Goal: Information Seeking & Learning: Learn about a topic

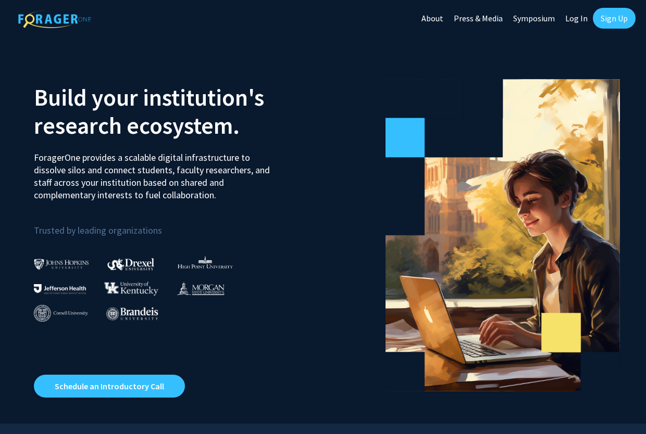
click at [624, 14] on link "Sign Up" at bounding box center [614, 18] width 43 height 21
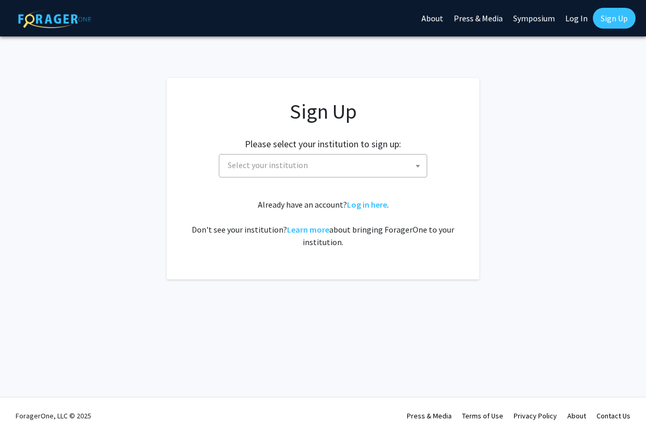
click at [363, 183] on div "Sign Up Please select your institution to sign up: [GEOGRAPHIC_DATA] [GEOGRAPHI…" at bounding box center [322, 173] width 271 height 149
click at [356, 167] on span "Select your institution" at bounding box center [324, 165] width 203 height 21
type input "j"
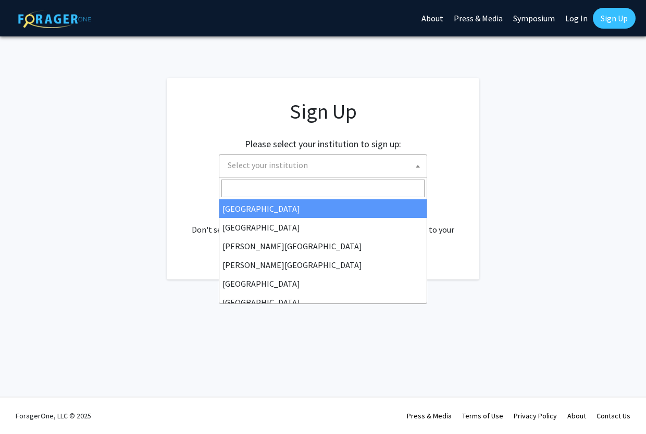
type input "j"
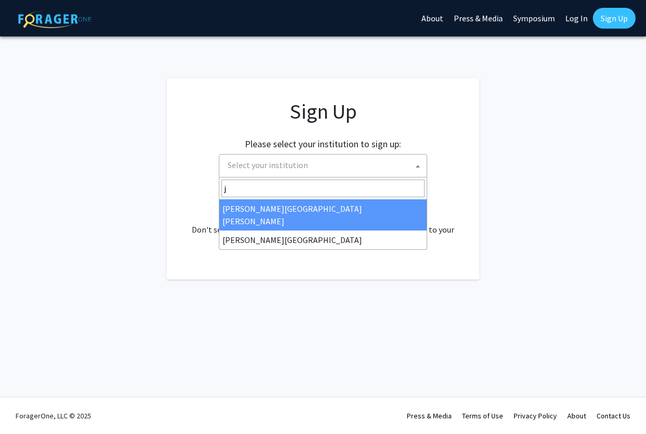
select select "1"
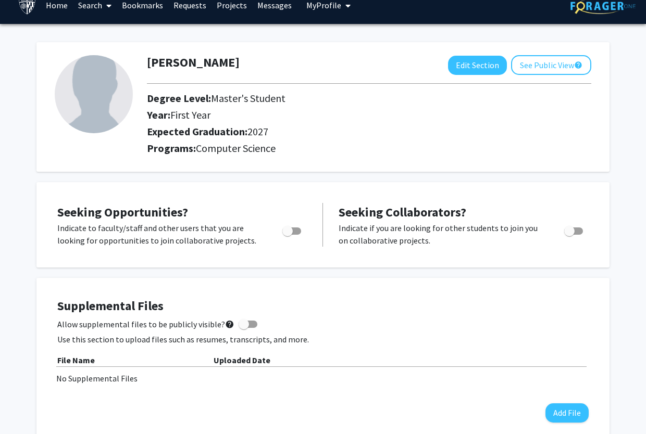
scroll to position [19, 0]
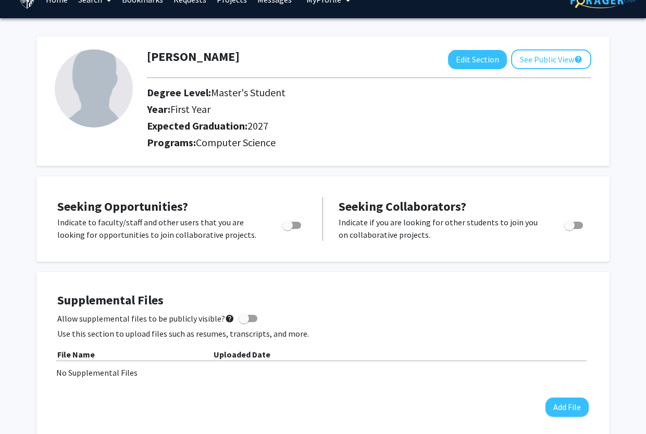
click at [295, 221] on label "Toggle" at bounding box center [289, 225] width 23 height 12
click at [287, 229] on input "Are you actively seeking opportunities?" at bounding box center [287, 229] width 1 height 1
checkbox input "true"
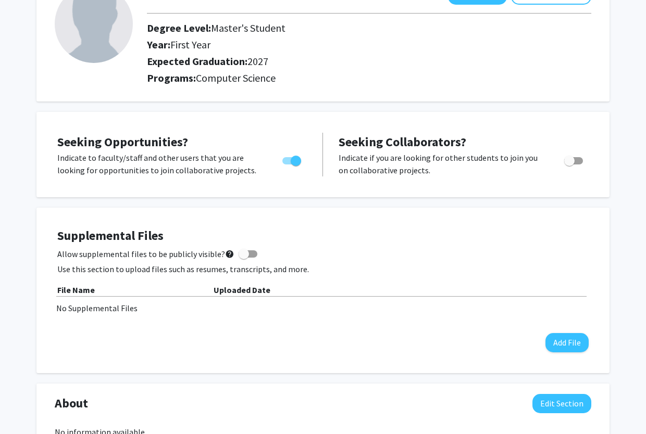
scroll to position [0, 0]
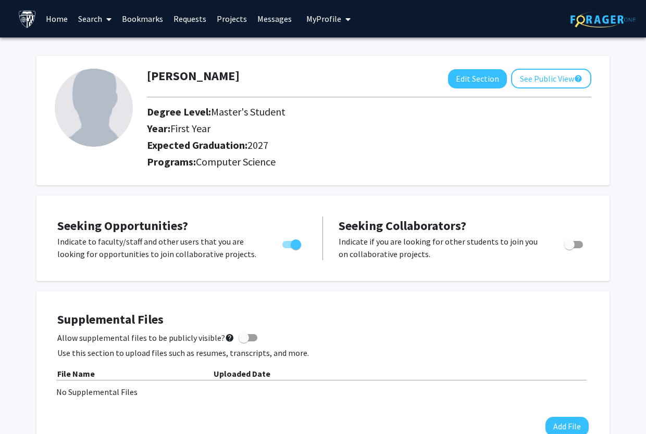
click at [85, 20] on link "Search" at bounding box center [95, 19] width 44 height 36
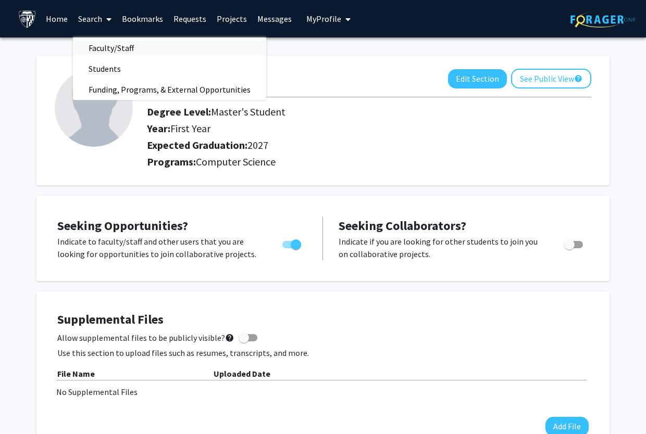
click at [114, 56] on span "Faculty/Staff" at bounding box center [111, 47] width 77 height 21
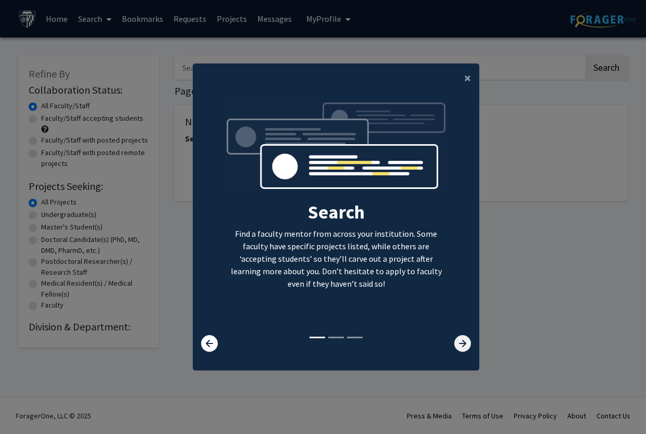
click at [457, 339] on icon at bounding box center [462, 343] width 17 height 17
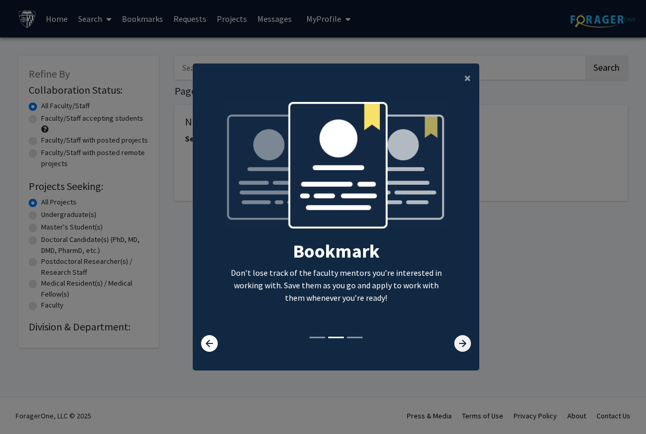
click at [457, 339] on icon at bounding box center [462, 343] width 17 height 17
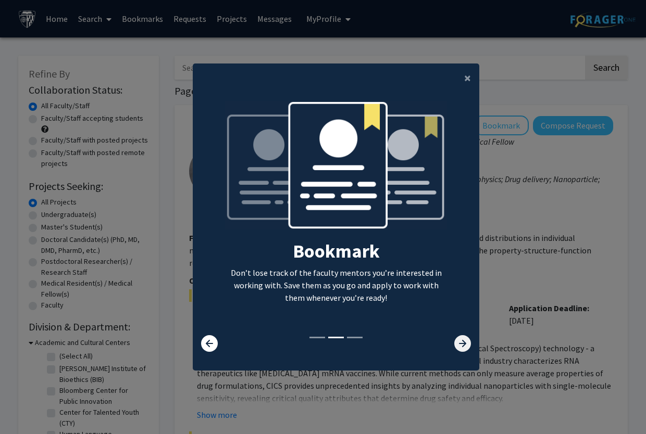
click at [457, 339] on icon at bounding box center [462, 343] width 17 height 17
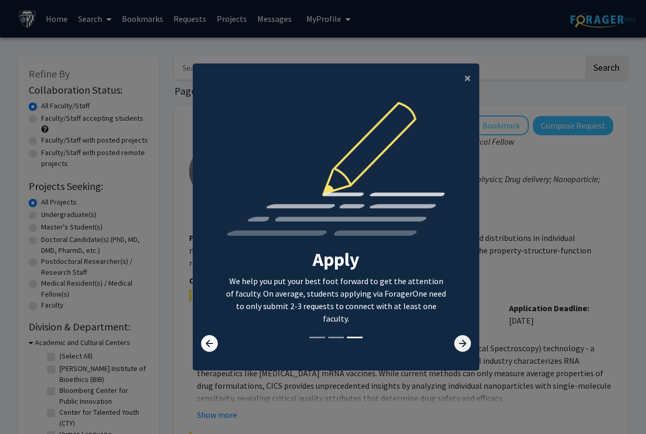
click at [457, 339] on icon at bounding box center [462, 343] width 17 height 17
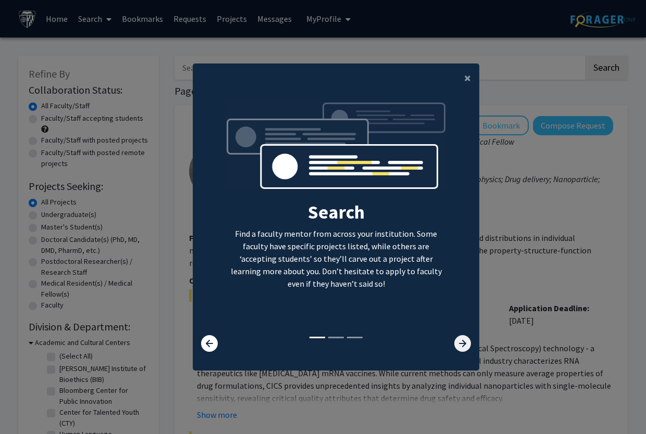
click at [457, 339] on icon at bounding box center [462, 343] width 17 height 17
click at [465, 79] on span "×" at bounding box center [467, 78] width 7 height 16
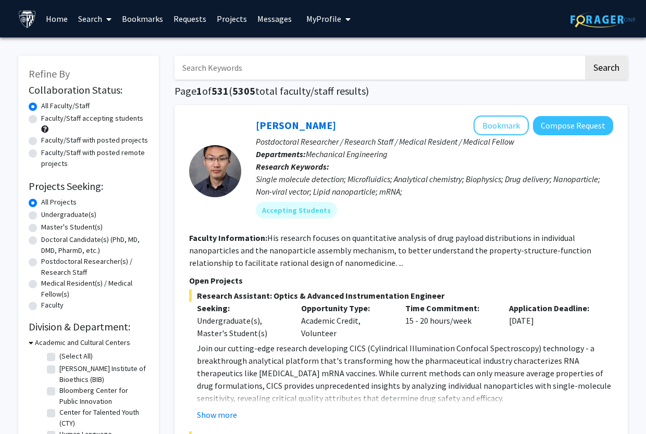
click at [504, 69] on input "Search Keywords" at bounding box center [378, 68] width 409 height 24
click at [357, 76] on input "Search Keywords" at bounding box center [378, 68] width 409 height 24
click at [85, 232] on label "Master's Student(s)" at bounding box center [71, 227] width 61 height 11
click at [48, 229] on input "Master's Student(s)" at bounding box center [44, 225] width 7 height 7
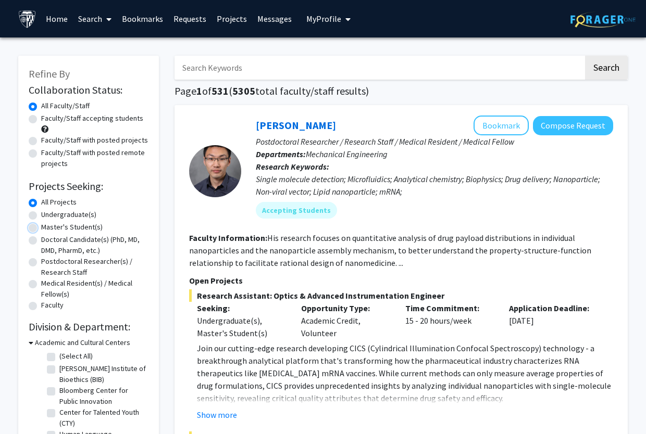
radio input "true"
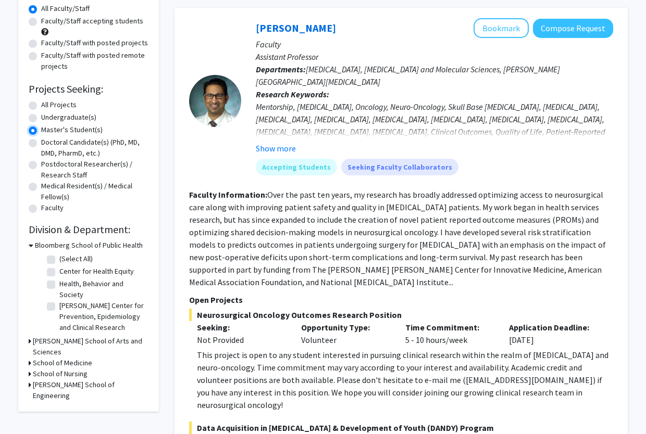
scroll to position [109, 0]
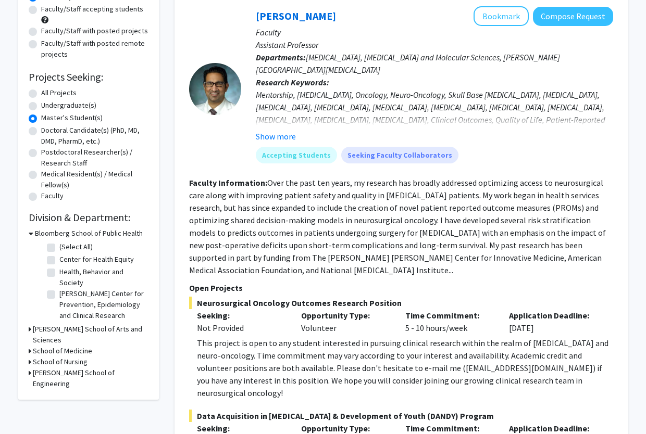
click at [72, 368] on h3 "Whiting School of Engineering" at bounding box center [91, 379] width 116 height 22
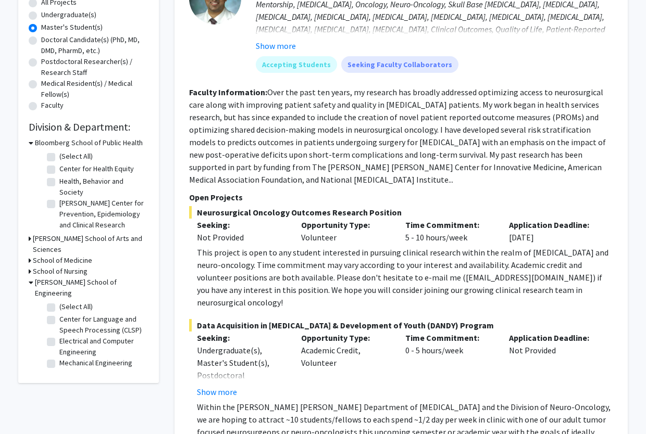
scroll to position [203, 0]
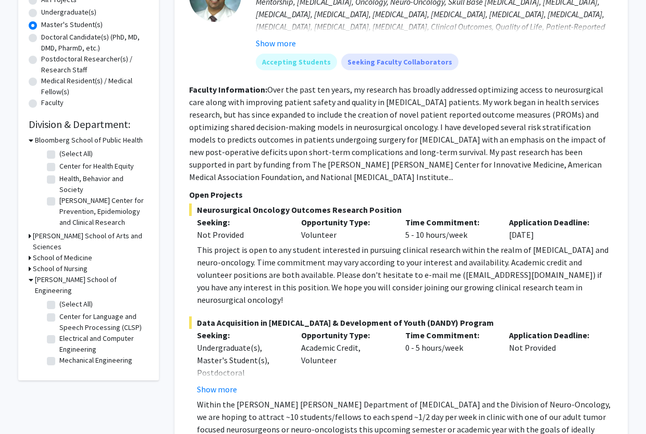
click at [74, 299] on label "(Select All)" at bounding box center [75, 304] width 33 height 11
click at [66, 299] on input "(Select All)" at bounding box center [62, 302] width 7 height 7
checkbox input "true"
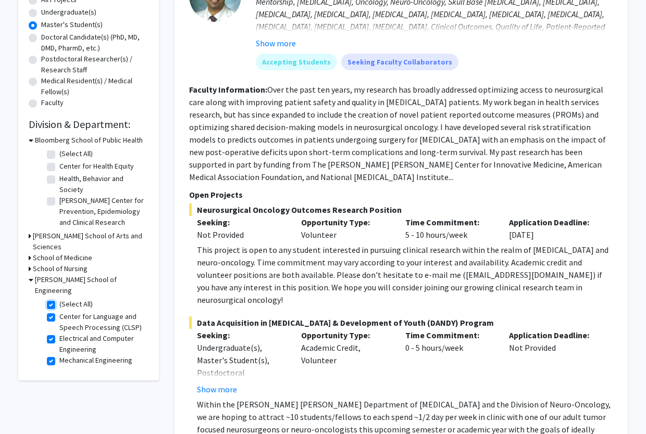
checkbox input "true"
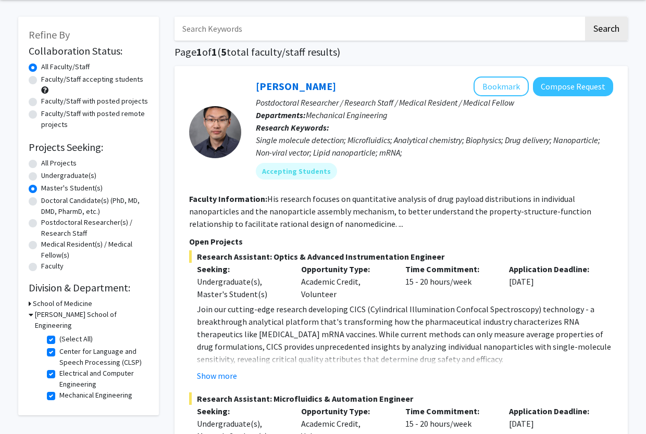
scroll to position [53, 0]
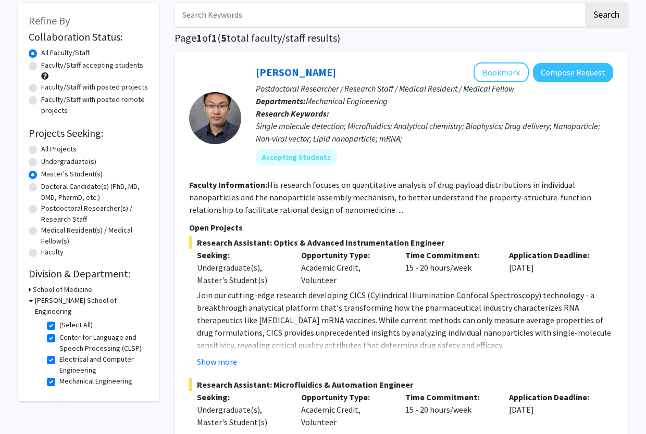
click at [68, 285] on h3 "School of Medicine" at bounding box center [62, 289] width 59 height 11
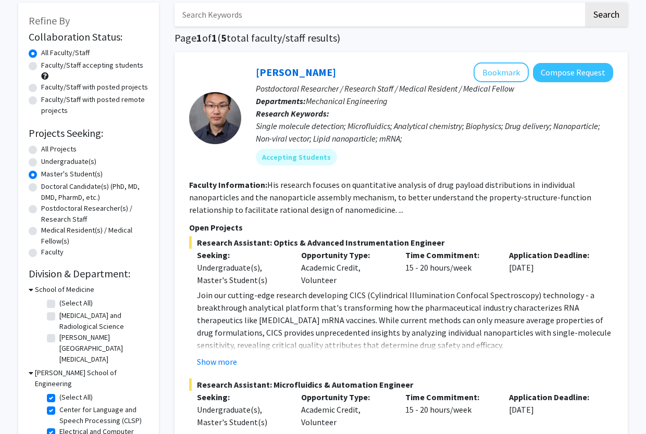
click at [68, 285] on h3 "School of Medicine" at bounding box center [64, 289] width 59 height 11
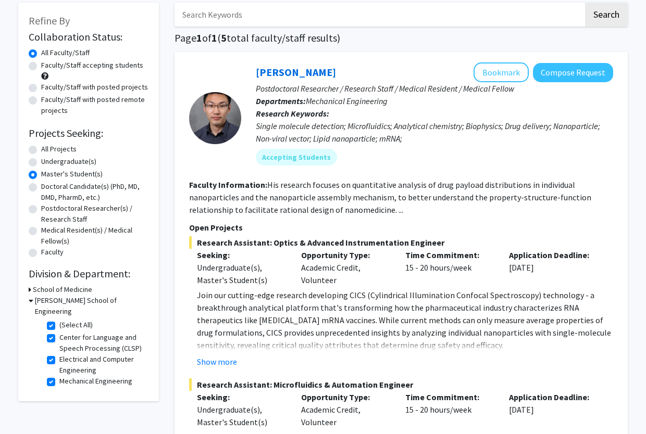
click at [53, 253] on label "Faculty" at bounding box center [52, 252] width 22 height 11
click at [48, 253] on input "Faculty" at bounding box center [44, 250] width 7 height 7
radio input "true"
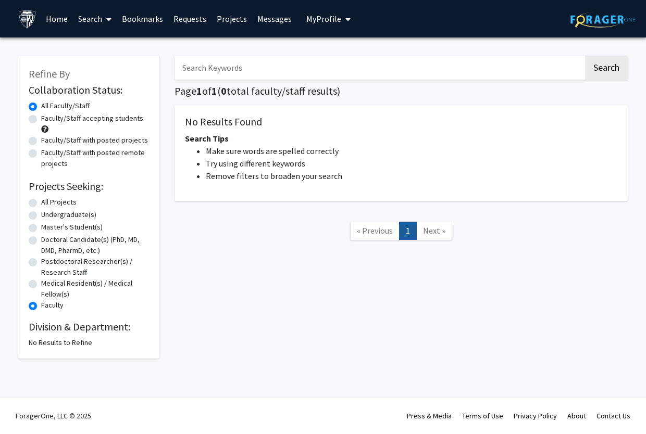
click at [69, 203] on label "All Projects" at bounding box center [58, 202] width 35 height 11
click at [48, 203] on input "All Projects" at bounding box center [44, 200] width 7 height 7
radio input "true"
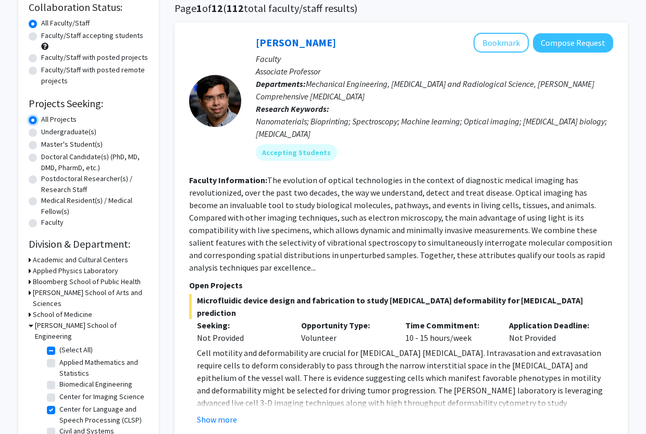
scroll to position [127, 0]
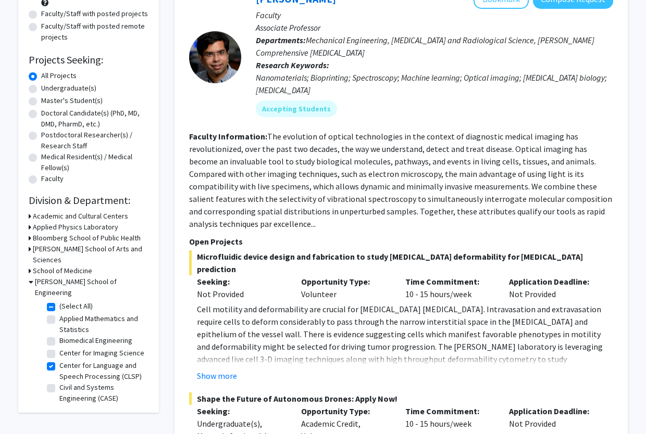
click at [59, 301] on label "(Select All)" at bounding box center [75, 306] width 33 height 11
click at [59, 301] on input "(Select All)" at bounding box center [62, 304] width 7 height 7
checkbox input "false"
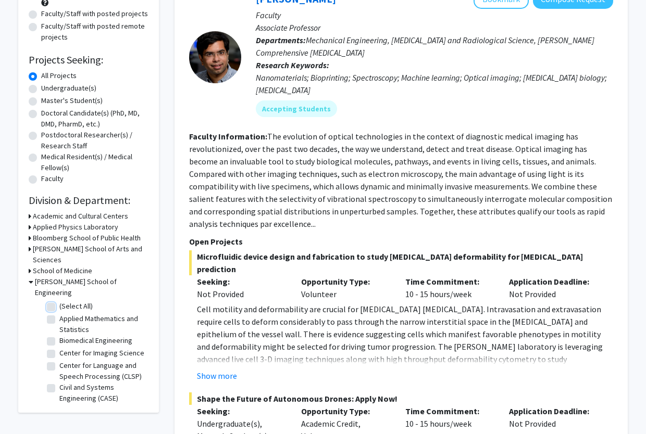
checkbox input "false"
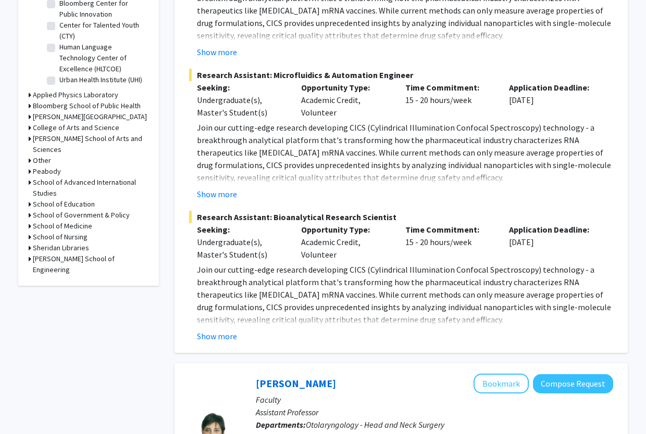
scroll to position [394, 0]
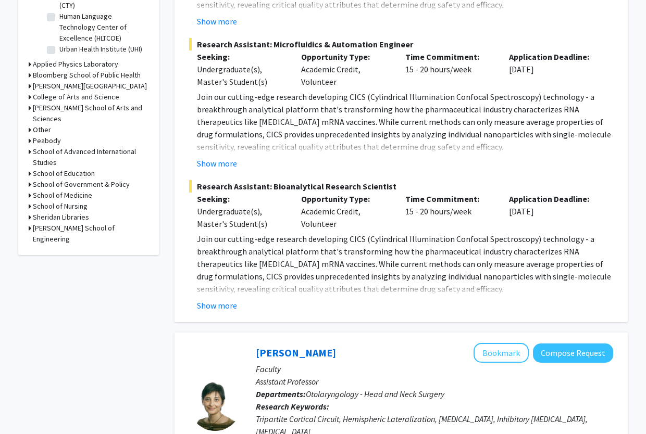
click at [85, 223] on h3 "Whiting School of Engineering" at bounding box center [91, 234] width 116 height 22
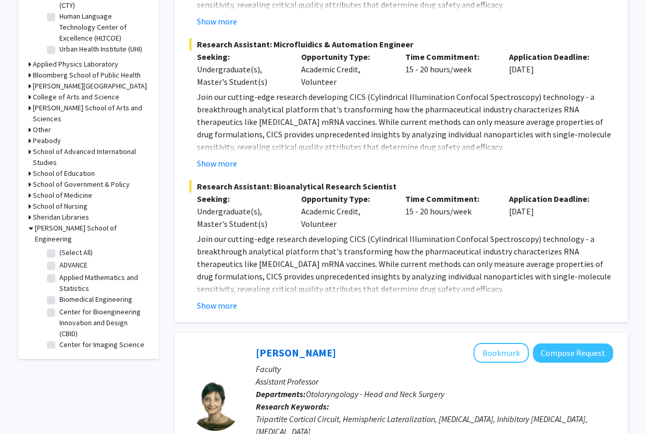
click at [59, 247] on label "(Select All)" at bounding box center [75, 252] width 33 height 11
click at [59, 247] on input "(Select All)" at bounding box center [62, 250] width 7 height 7
checkbox input "true"
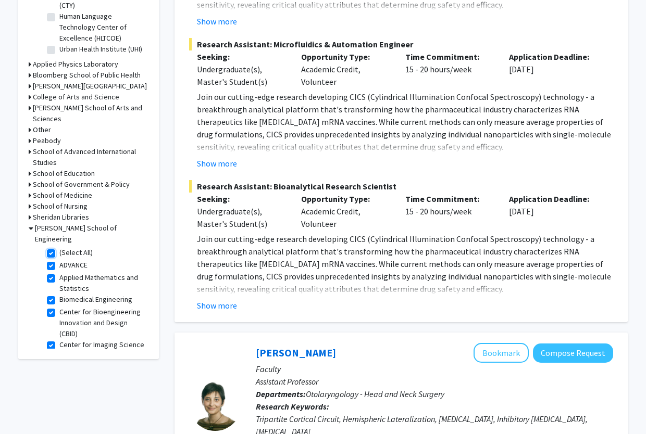
checkbox input "true"
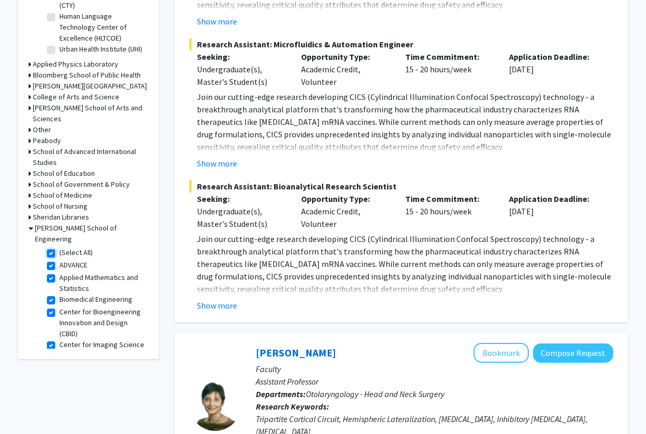
checkbox input "true"
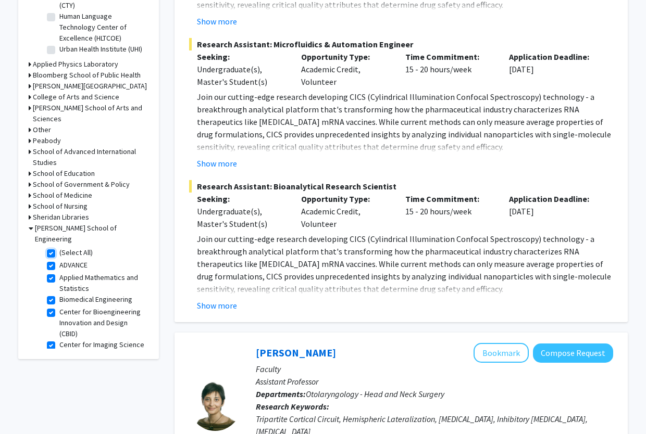
checkbox input "true"
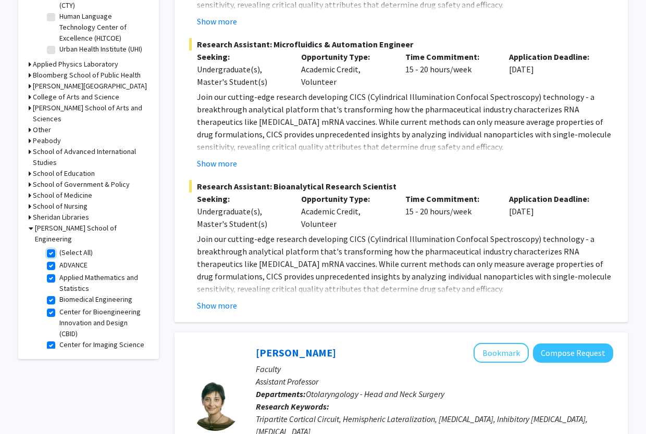
checkbox input "true"
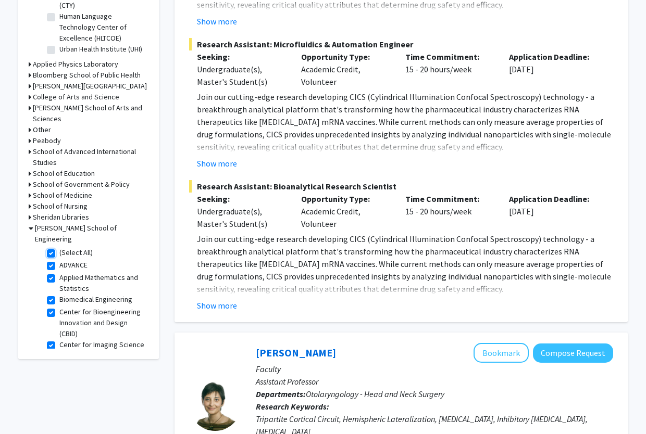
checkbox input "true"
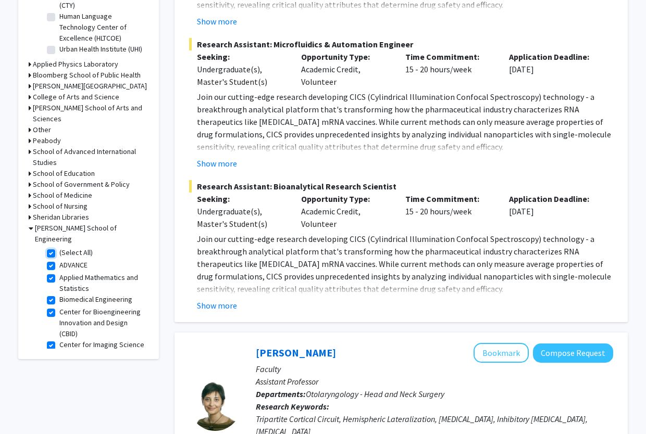
checkbox input "true"
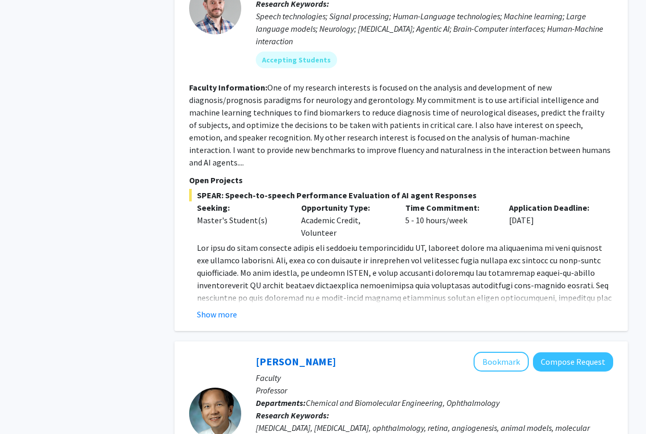
scroll to position [2200, 0]
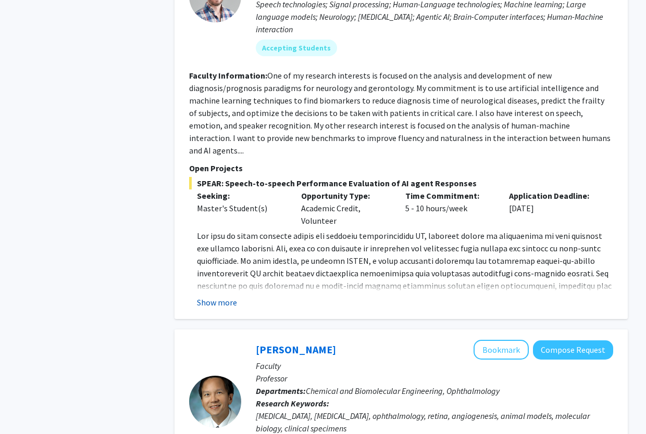
click at [224, 296] on button "Show more" at bounding box center [217, 302] width 40 height 12
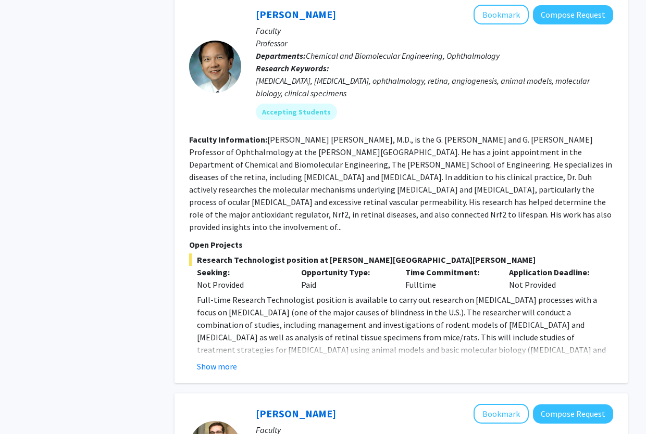
scroll to position [2676, 0]
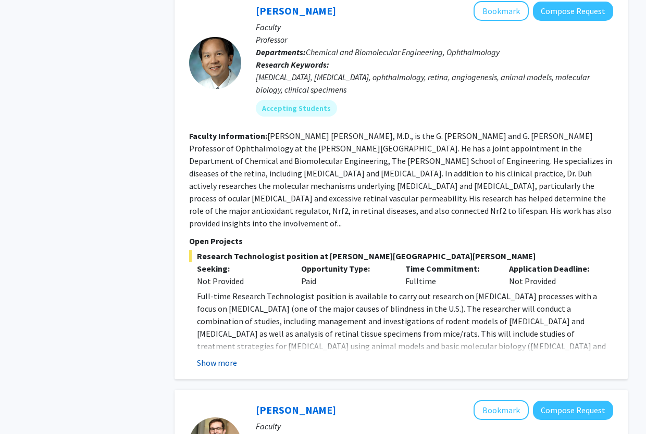
click at [224, 357] on button "Show more" at bounding box center [217, 363] width 40 height 12
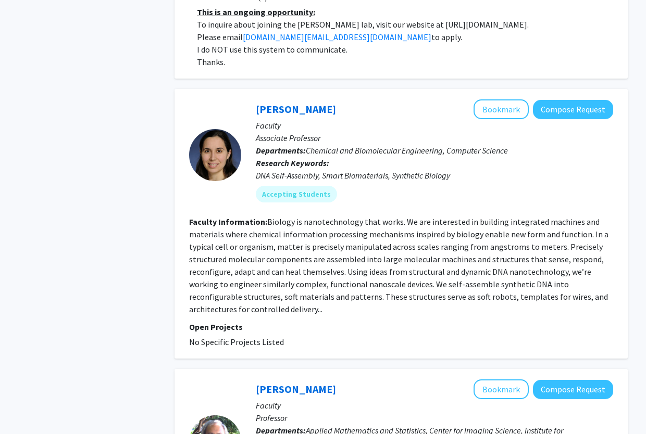
scroll to position [4017, 0]
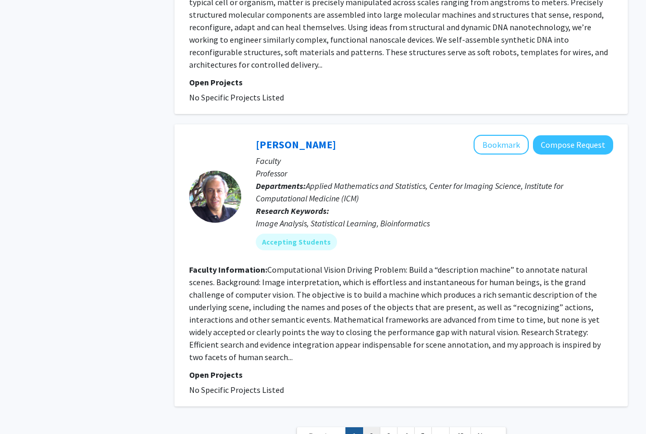
click at [372, 428] on link "2" at bounding box center [371, 437] width 18 height 18
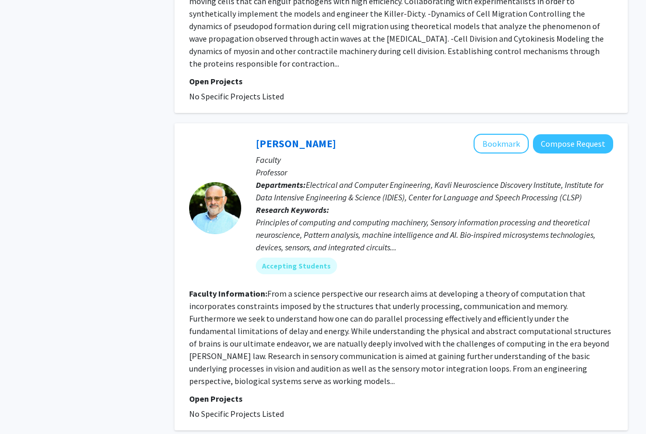
scroll to position [2619, 0]
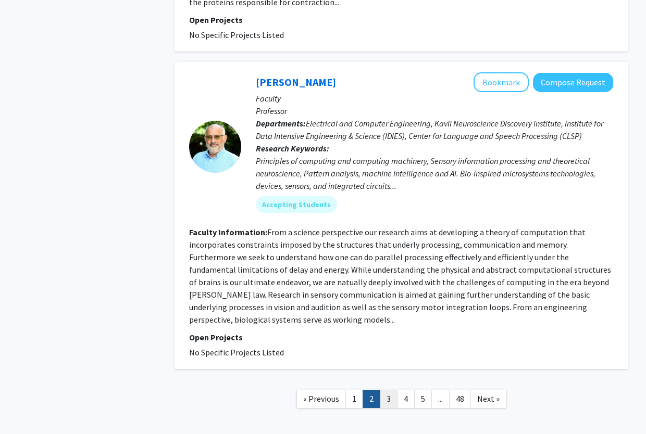
click at [385, 390] on link "3" at bounding box center [389, 399] width 18 height 18
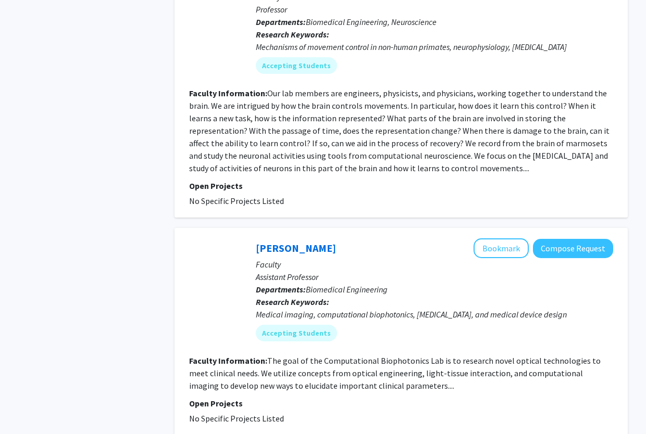
scroll to position [2427, 0]
